Goal: Find specific page/section: Find specific page/section

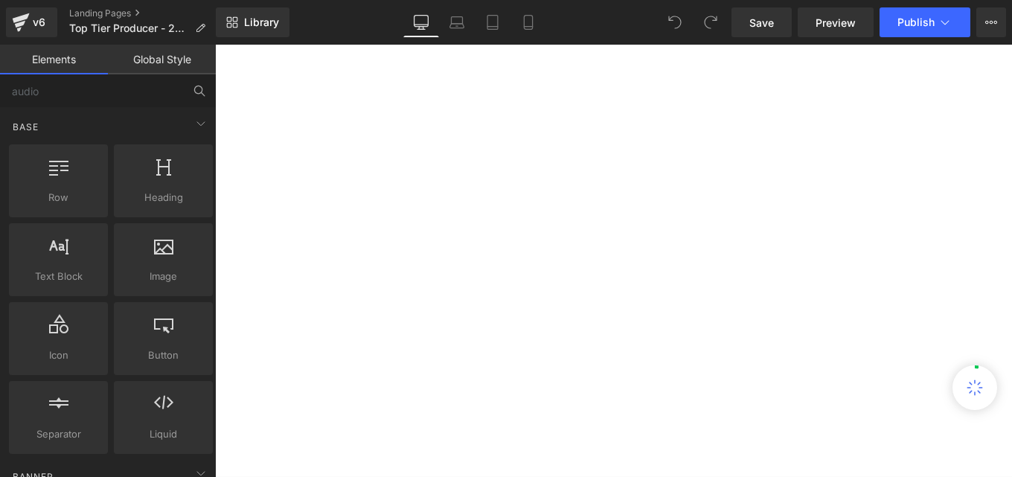
click at [196, 90] on icon at bounding box center [199, 90] width 13 height 13
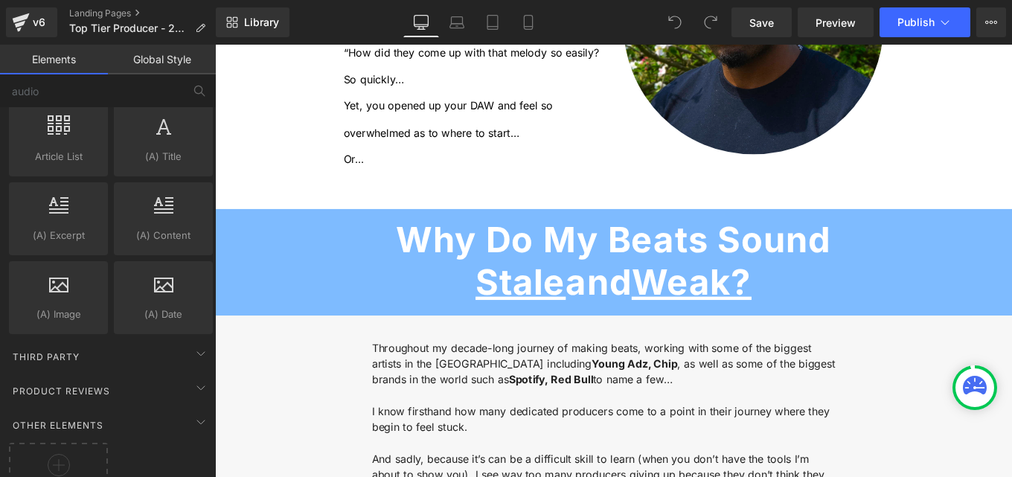
scroll to position [2913, 0]
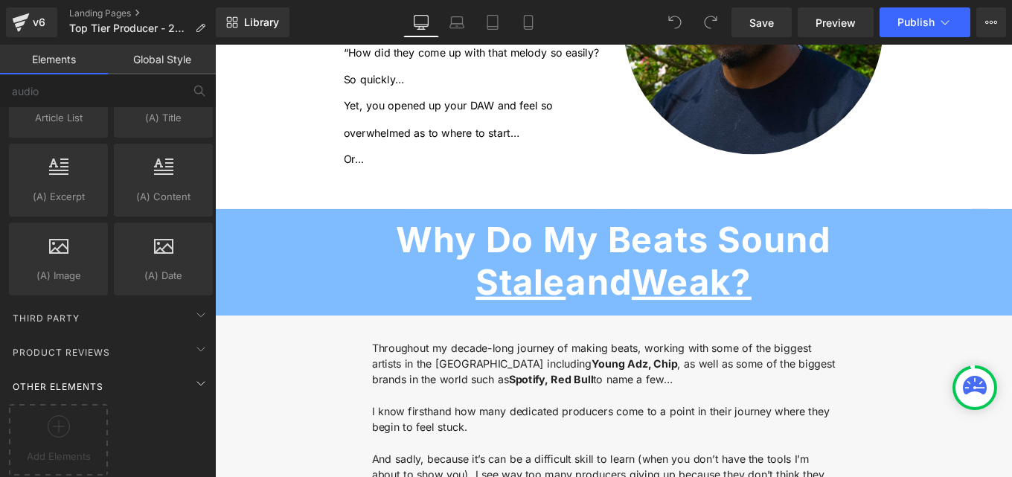
click at [59, 380] on span "Other Elements" at bounding box center [58, 387] width 94 height 14
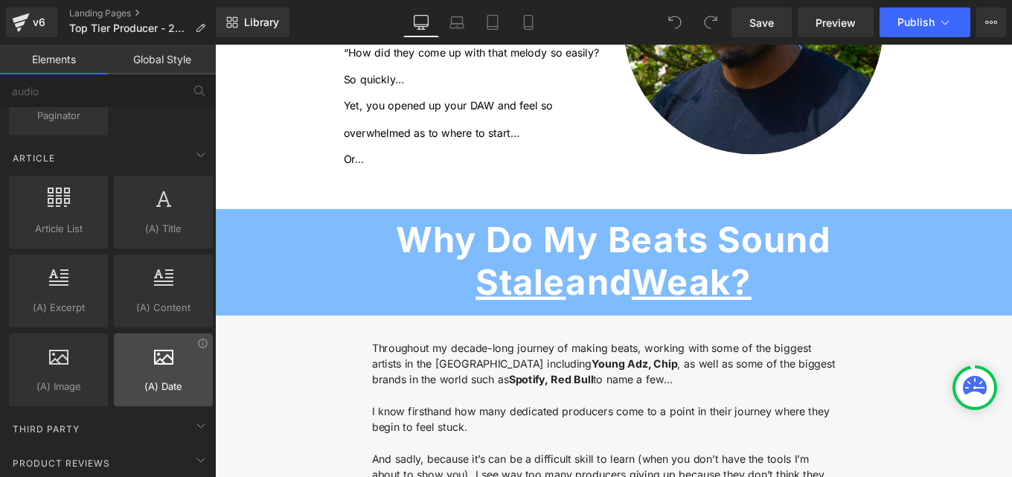
scroll to position [2835, 0]
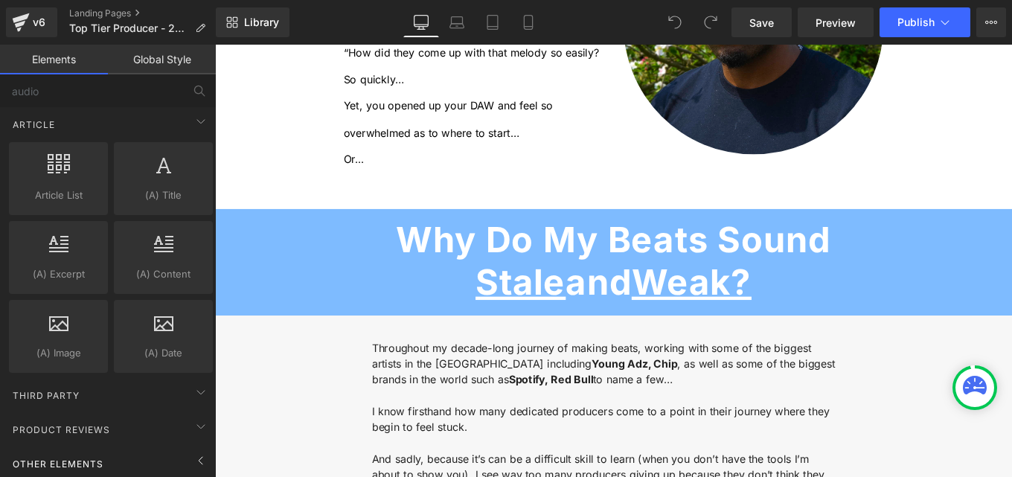
click at [95, 457] on span "Other Elements" at bounding box center [58, 464] width 94 height 14
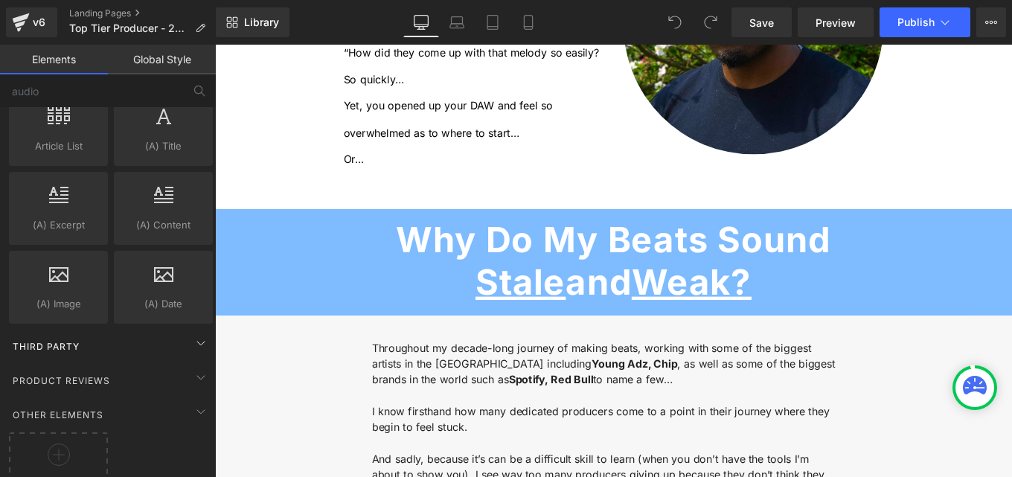
scroll to position [2913, 0]
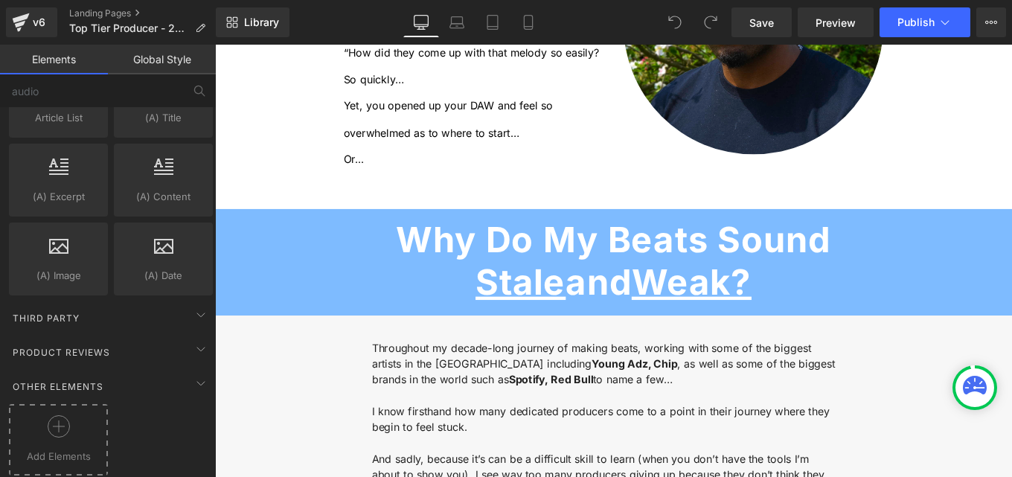
click at [65, 418] on icon at bounding box center [59, 426] width 22 height 22
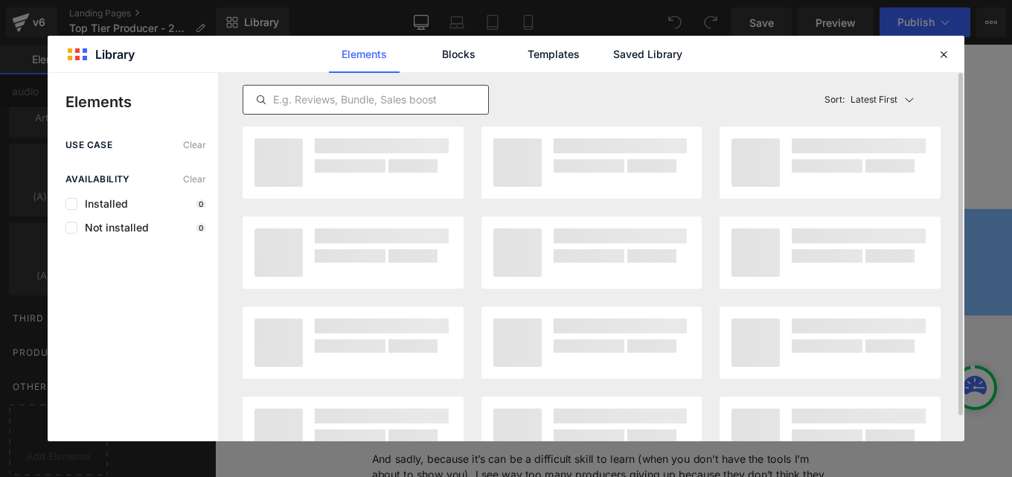
click at [353, 101] on input "text" at bounding box center [365, 100] width 245 height 18
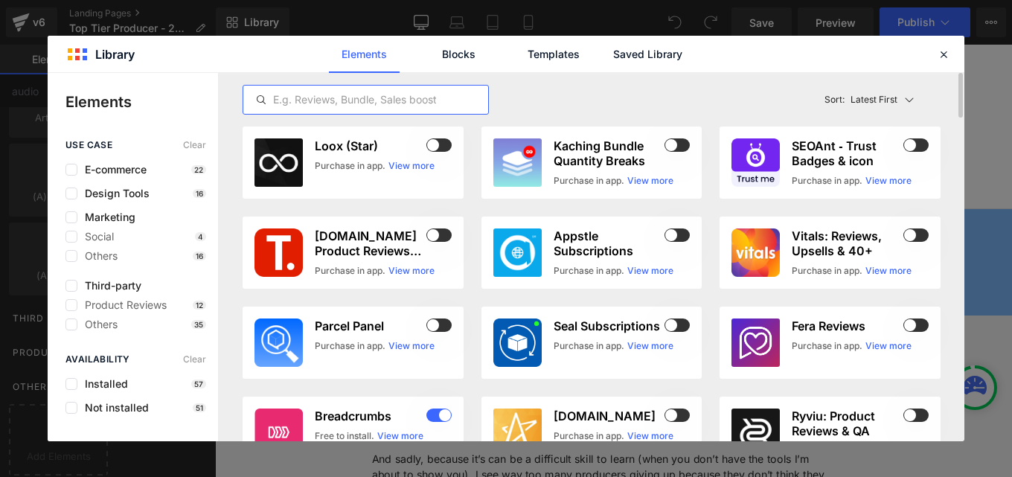
click at [353, 101] on input "text" at bounding box center [365, 100] width 245 height 18
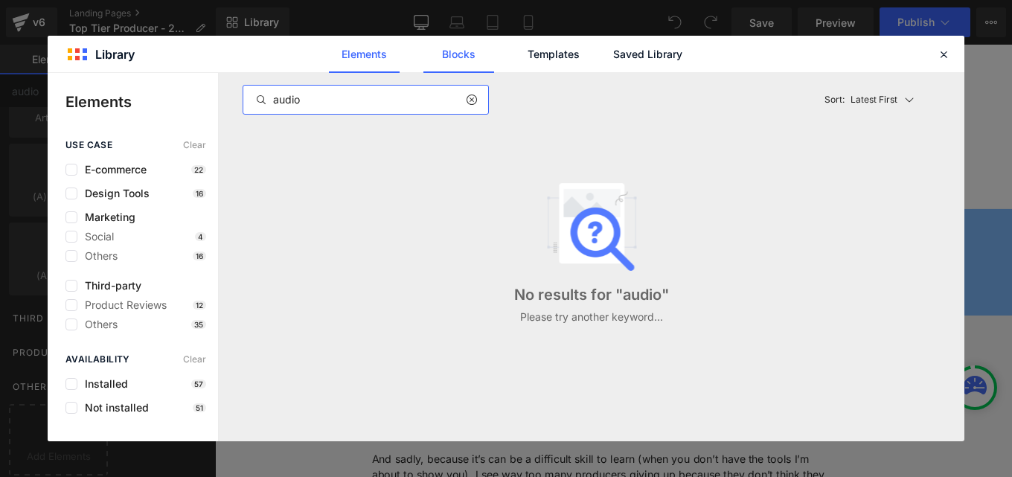
type input "audio"
click at [612, 57] on link "Blocks" at bounding box center [647, 54] width 71 height 37
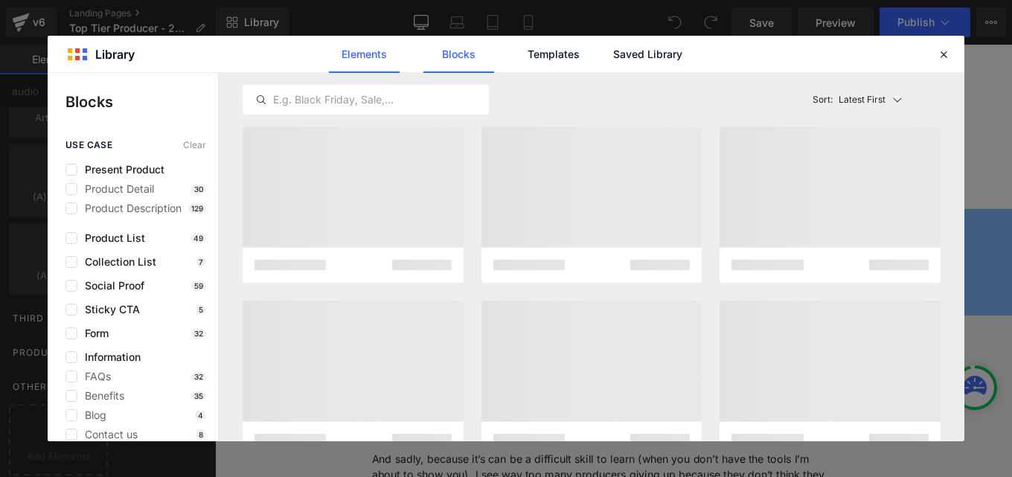
click at [518, 64] on link "Elements" at bounding box center [553, 54] width 71 height 37
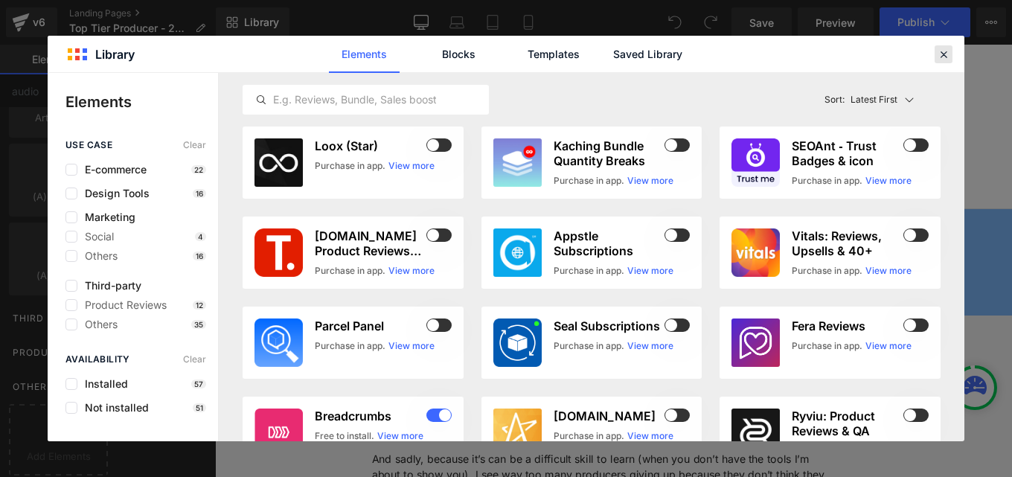
drag, startPoint x: 943, startPoint y: 54, endPoint x: 189, endPoint y: 103, distance: 755.4
click at [943, 54] on icon at bounding box center [943, 54] width 13 height 13
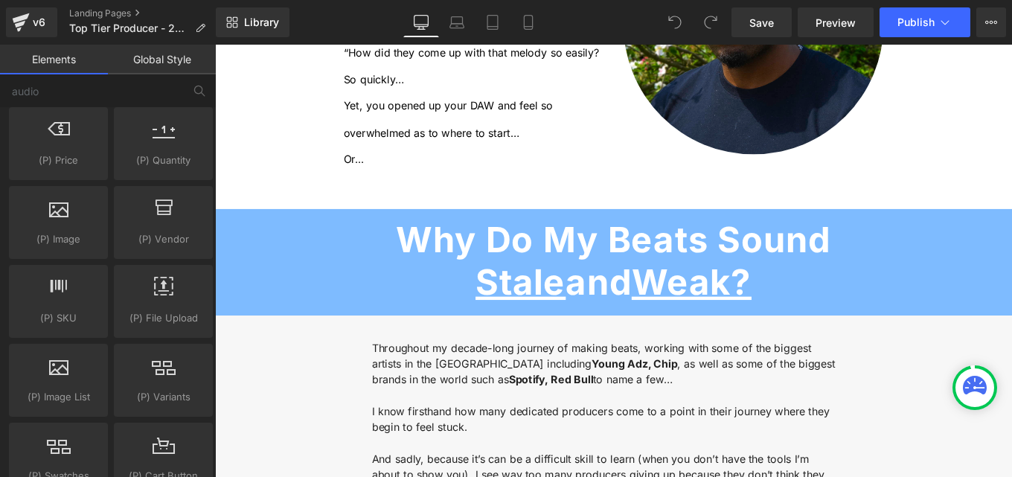
scroll to position [1517, 0]
